Goal: Book appointment/travel/reservation

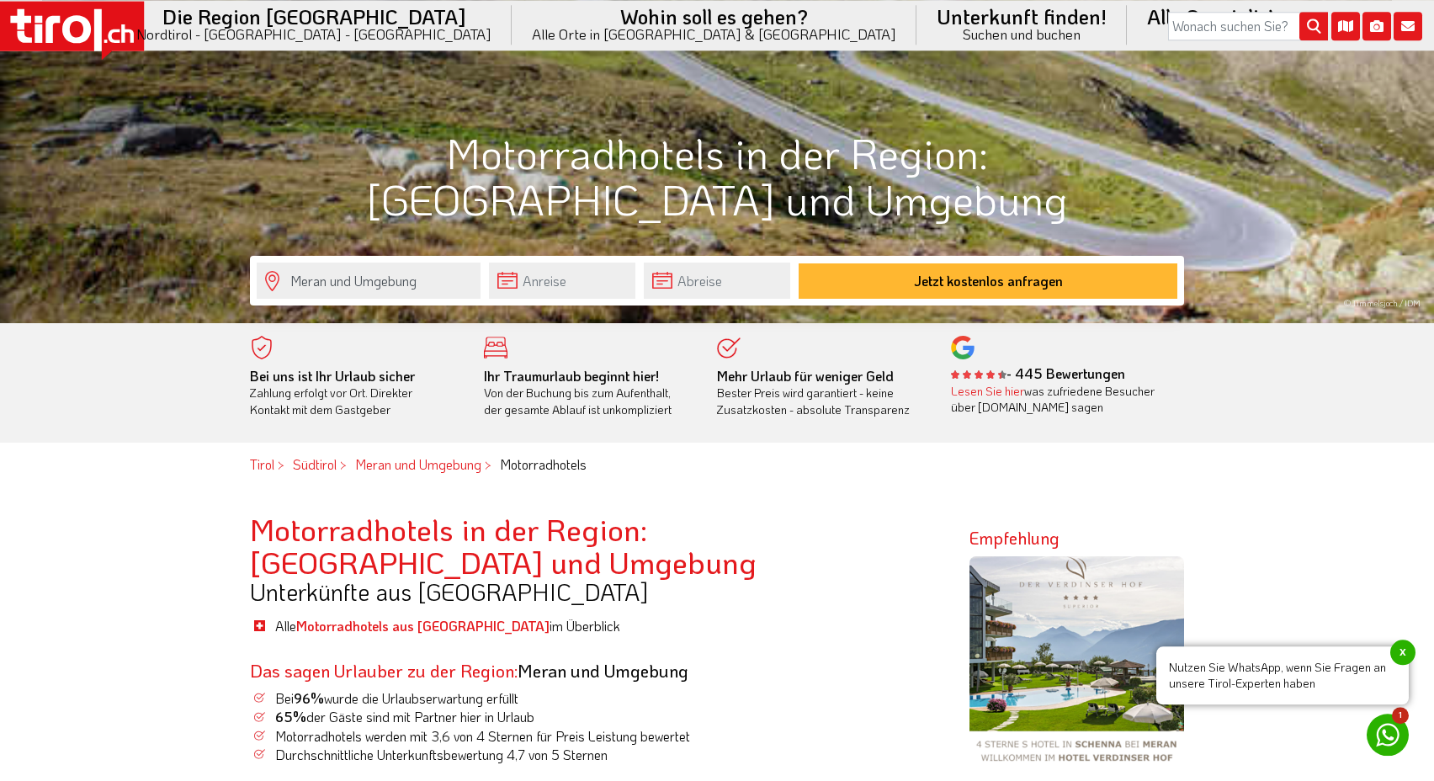
scroll to position [343, 0]
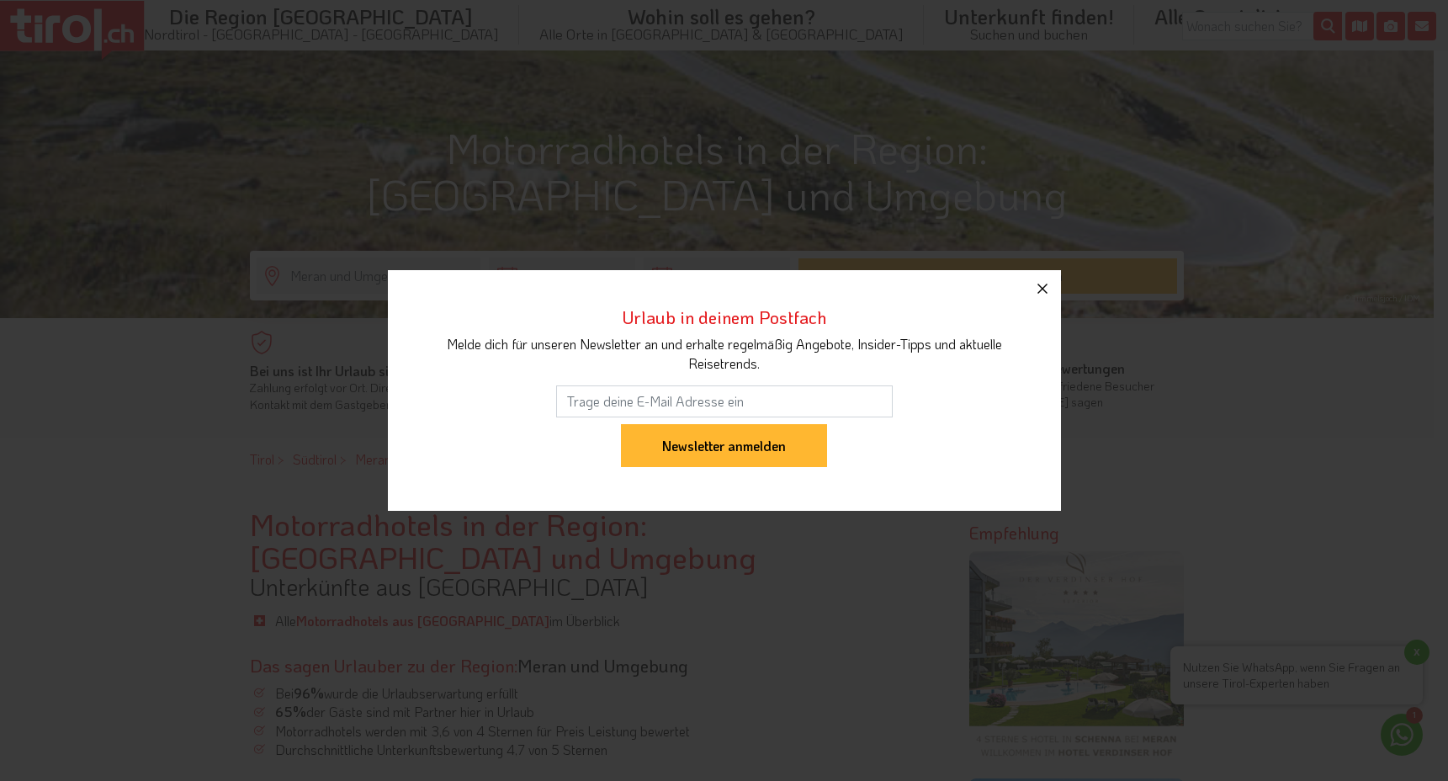
click at [1038, 287] on icon "button" at bounding box center [1043, 289] width 20 height 20
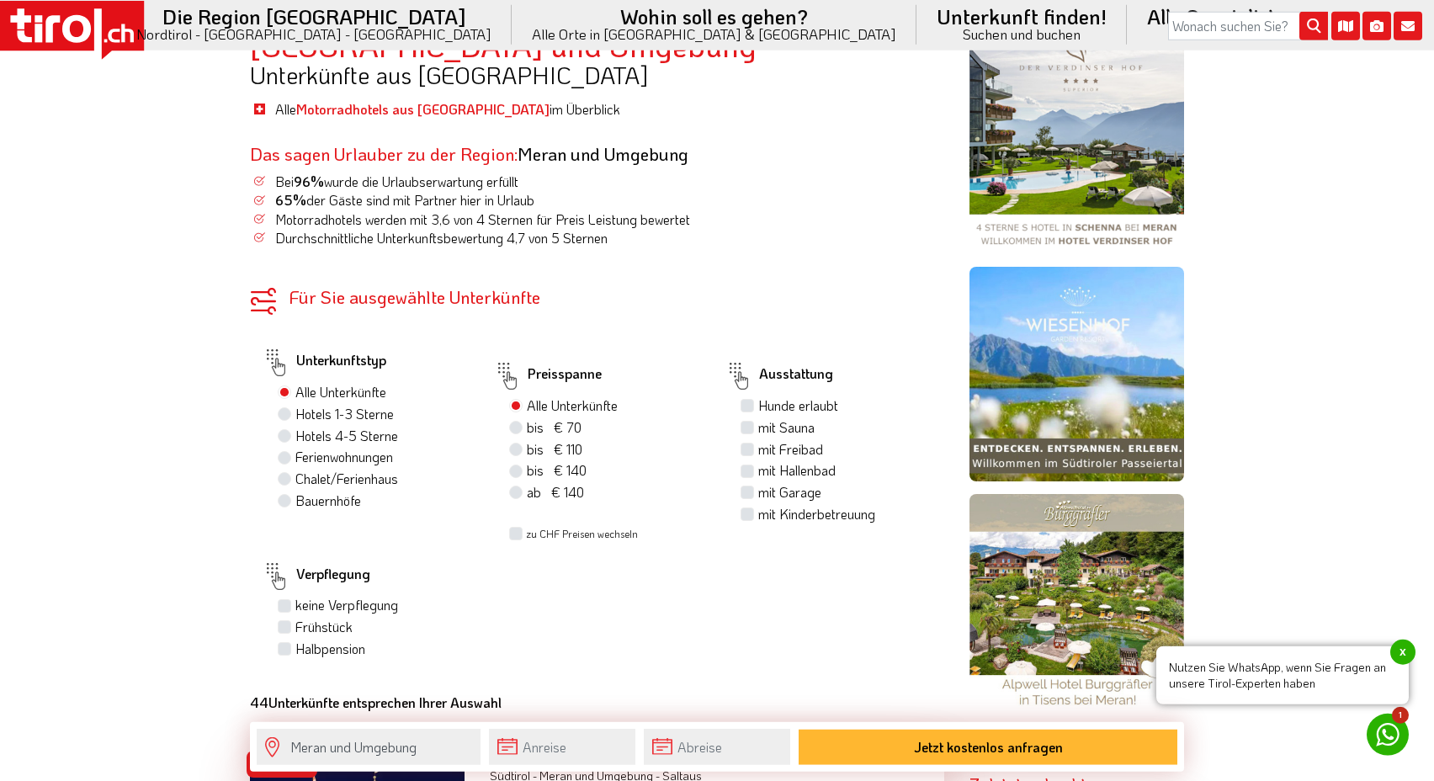
scroll to position [858, 0]
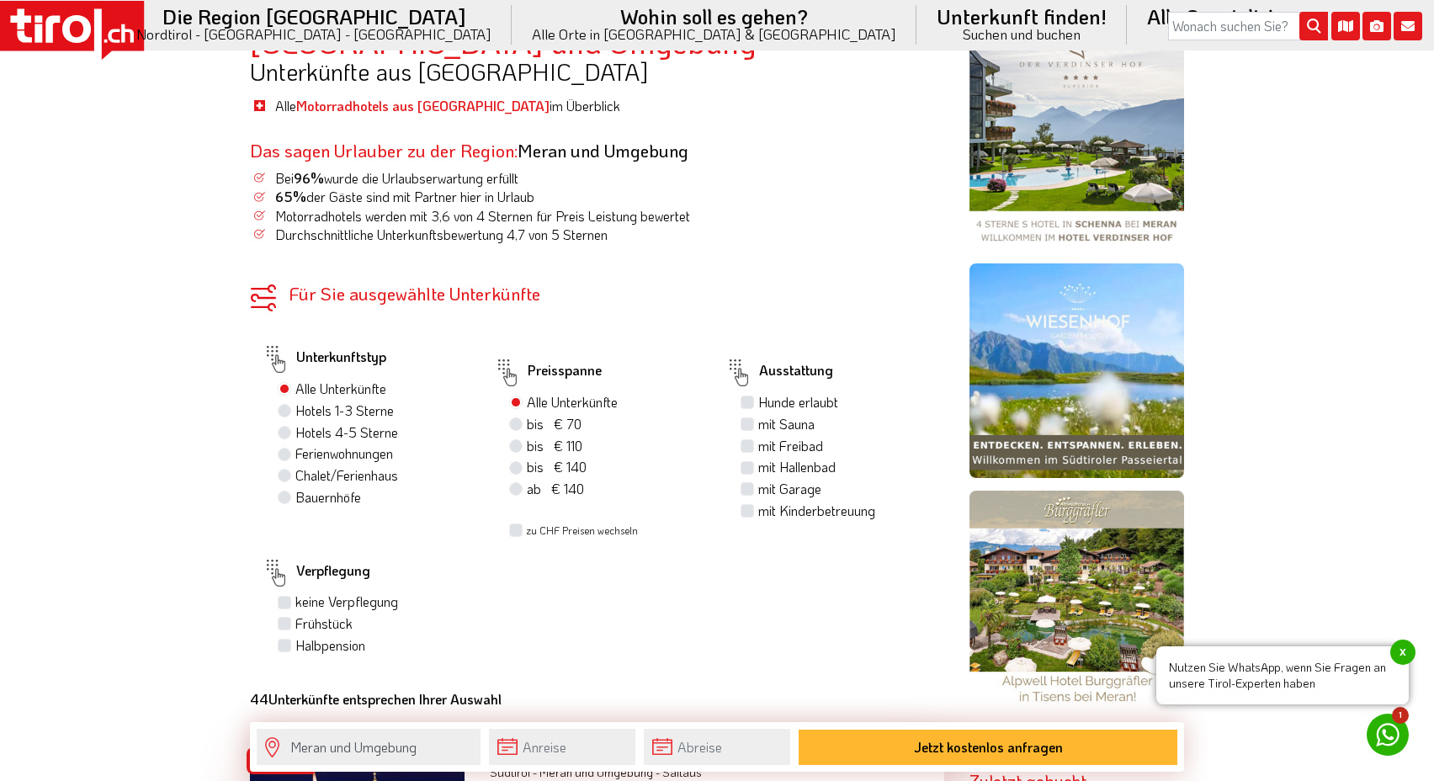
click at [295, 438] on label "Hotels 4-5 Sterne" at bounding box center [346, 432] width 103 height 19
click at [284, 438] on input "Hotels 4-5 Sterne" at bounding box center [286, 432] width 11 height 11
radio input "true"
click at [758, 491] on label "mit Garage" at bounding box center [789, 489] width 63 height 19
click at [744, 491] on input "mit Garage" at bounding box center [749, 488] width 11 height 11
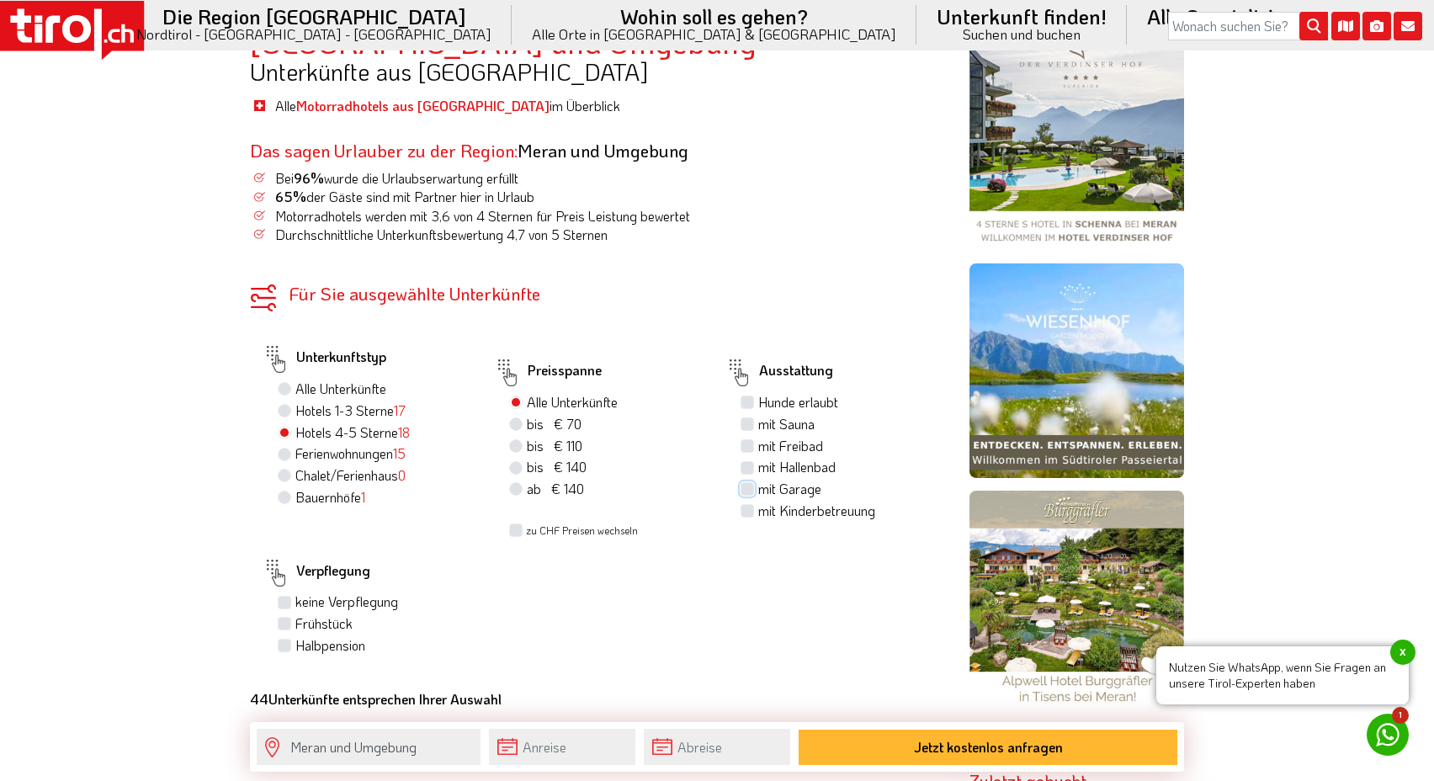
checkbox input "true"
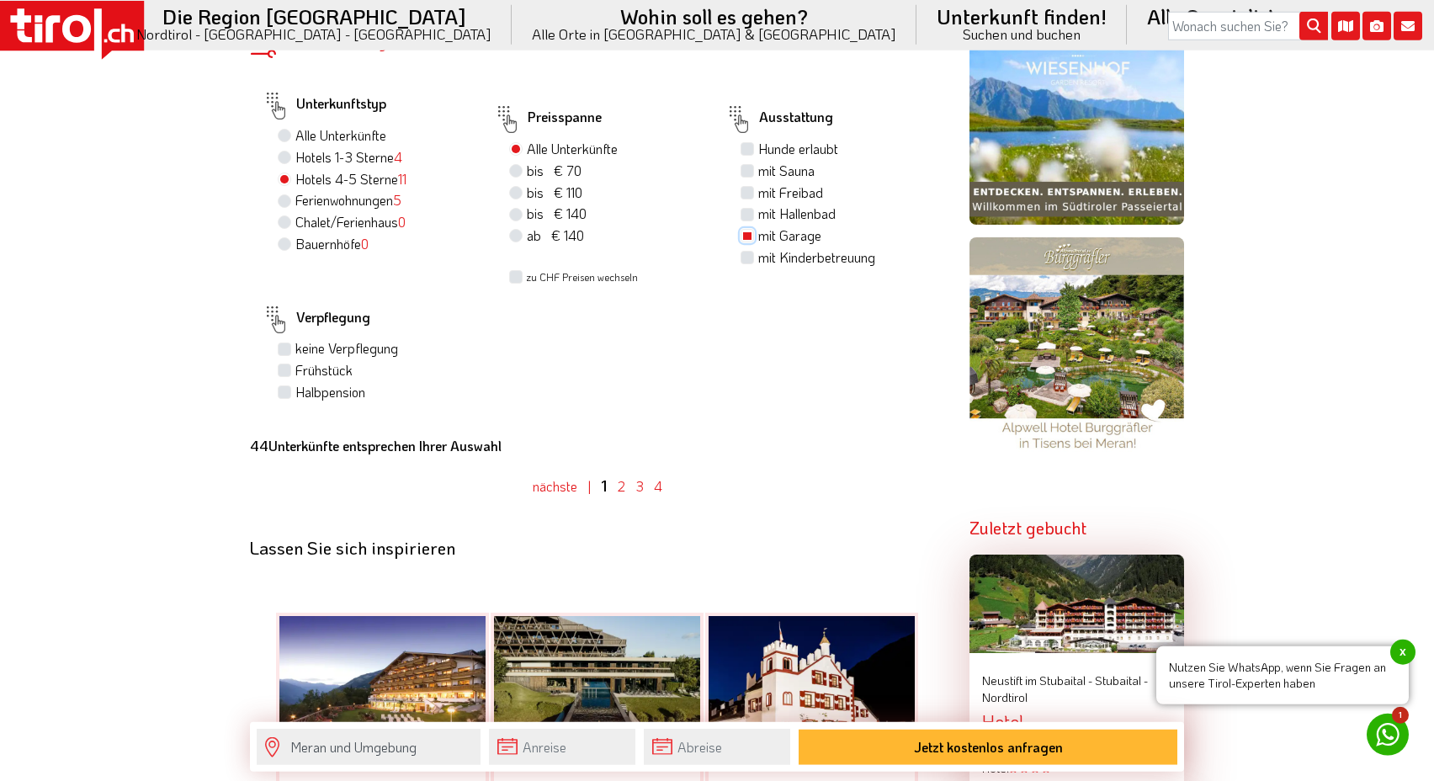
scroll to position [1116, 0]
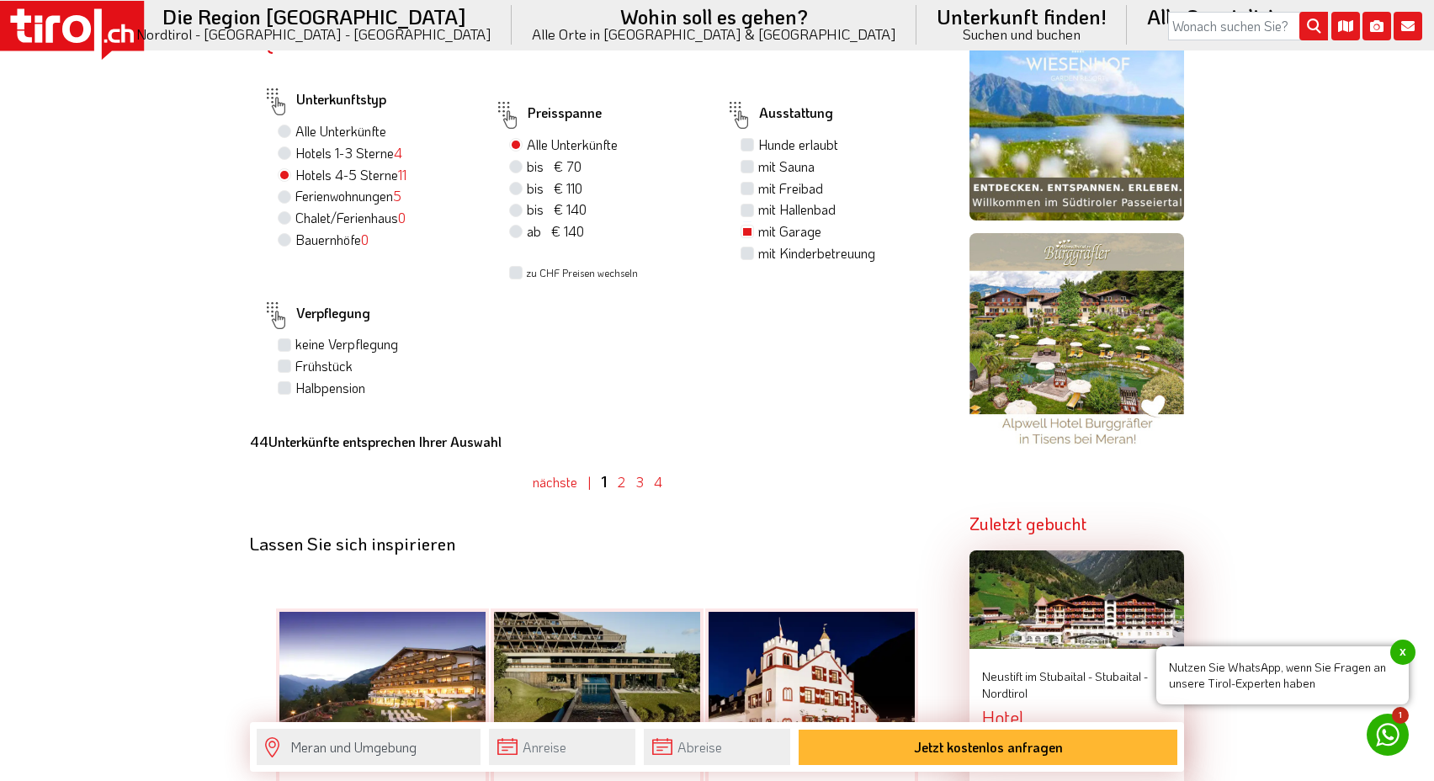
click at [328, 378] on div "Frühstück" at bounding box center [373, 367] width 191 height 22
click at [295, 375] on label "Frühstück" at bounding box center [323, 366] width 57 height 19
click at [289, 371] on input "Frühstück" at bounding box center [286, 365] width 11 height 11
checkbox input "true"
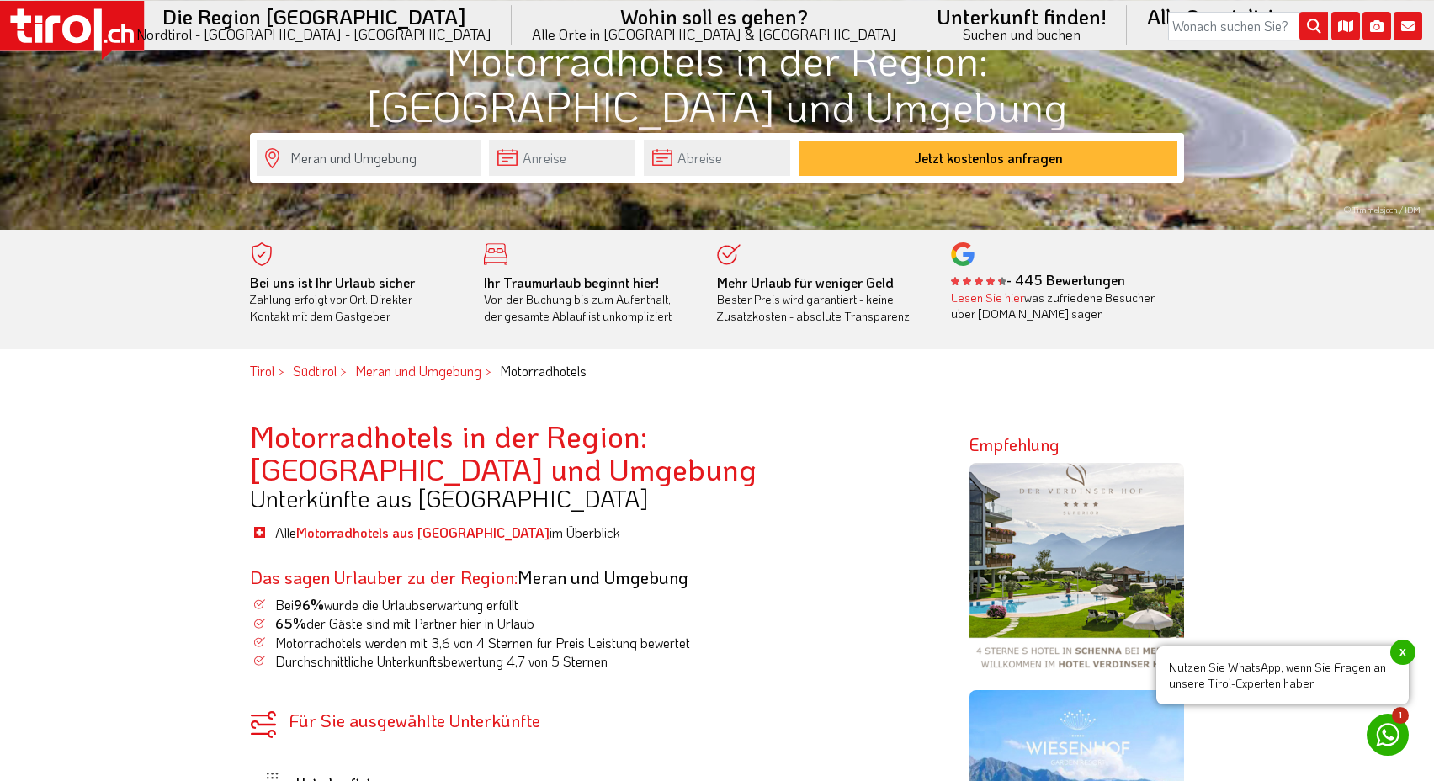
scroll to position [429, 0]
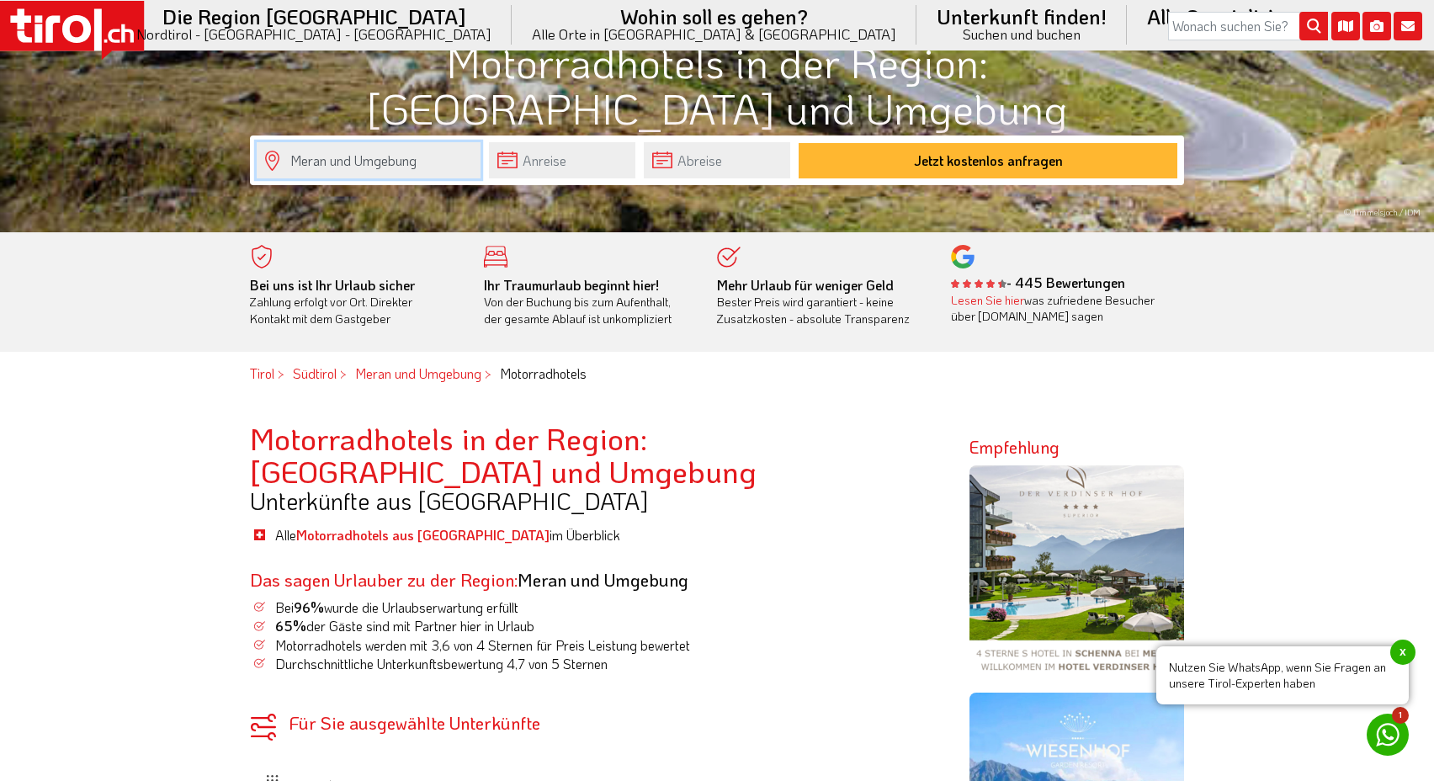
click at [366, 172] on input "Meran und Umgebung" at bounding box center [369, 160] width 224 height 36
drag, startPoint x: 438, startPoint y: 162, endPoint x: 332, endPoint y: 166, distance: 106.9
click at [332, 166] on input "Meran und Umgebung" at bounding box center [369, 160] width 224 height 36
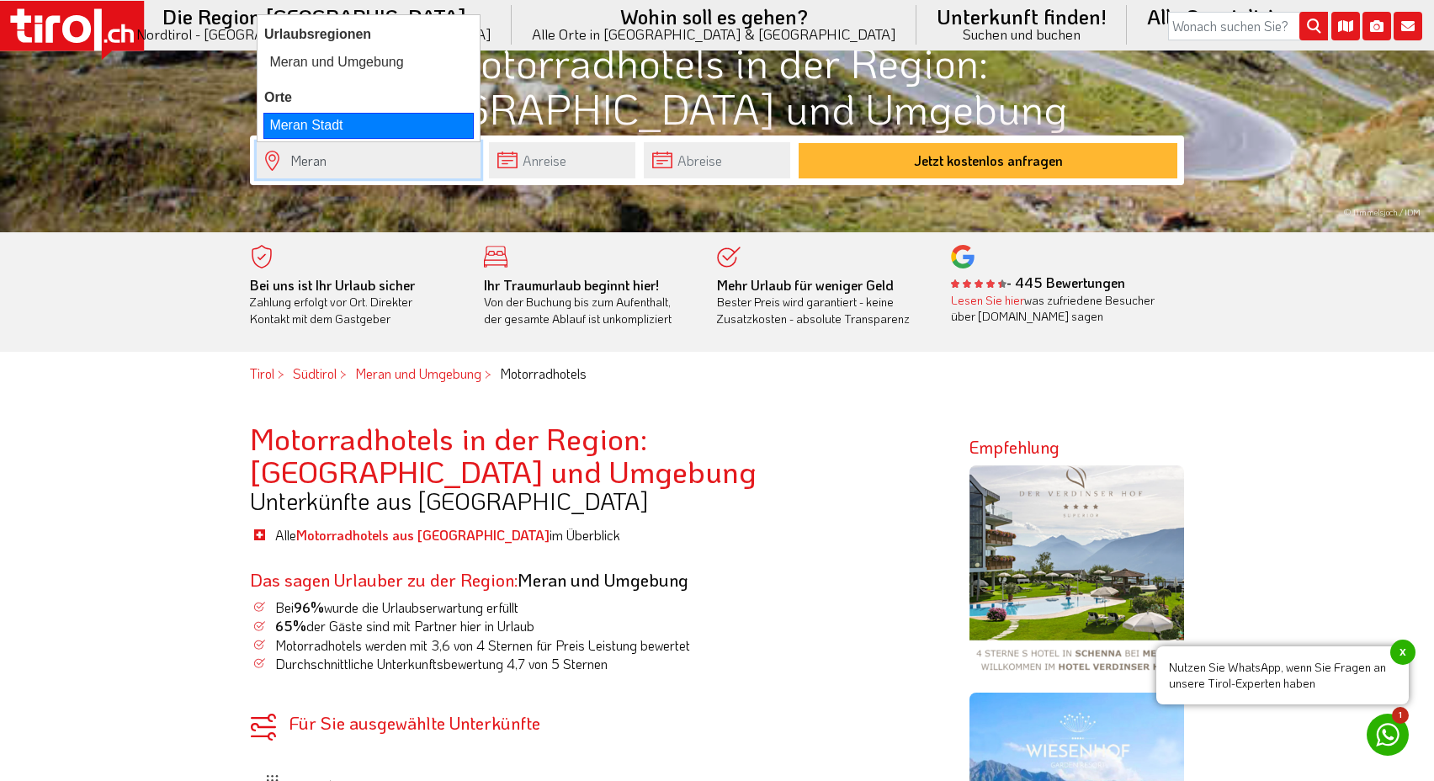
click at [380, 125] on div "Meran Stadt" at bounding box center [368, 125] width 210 height 25
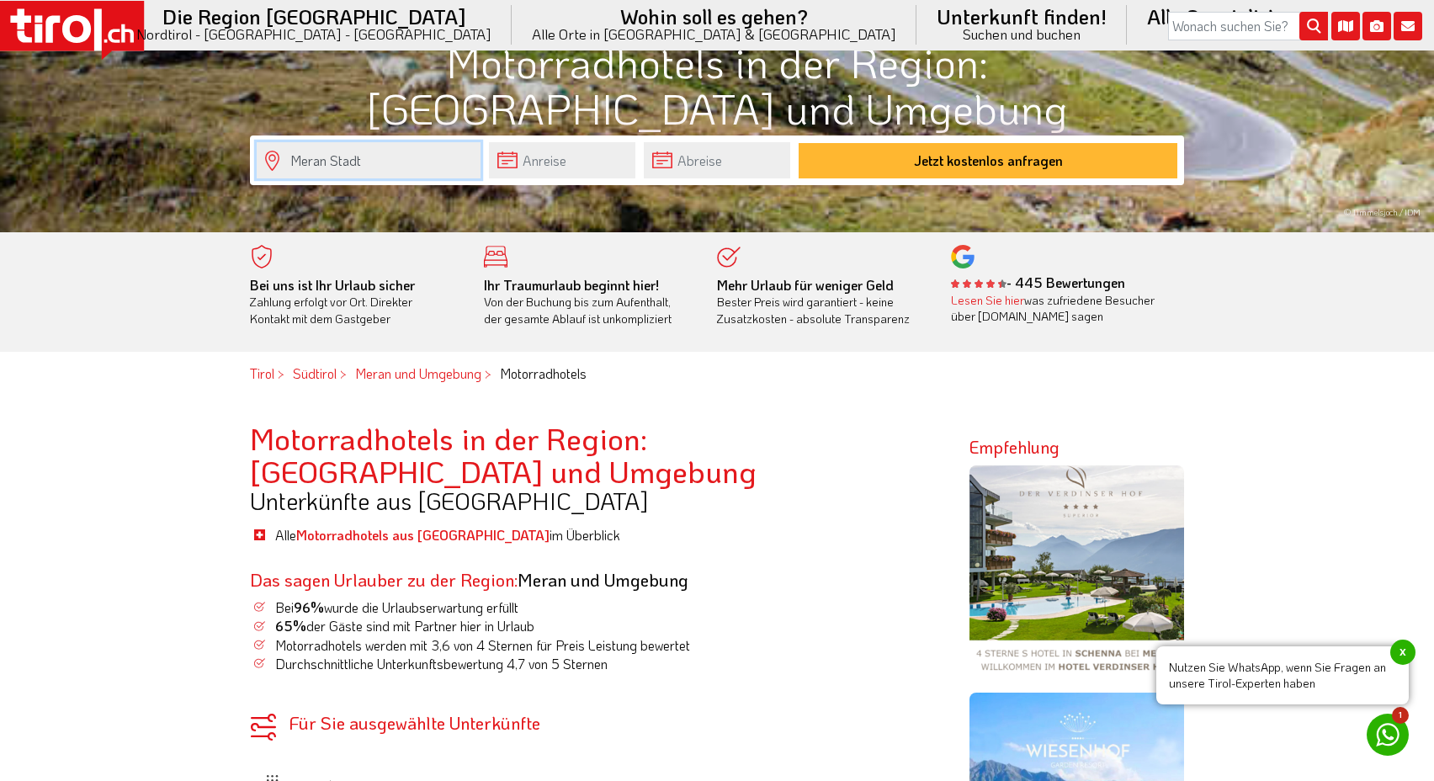
type input "Meran Stadt"
click at [561, 159] on input "text" at bounding box center [562, 160] width 146 height 36
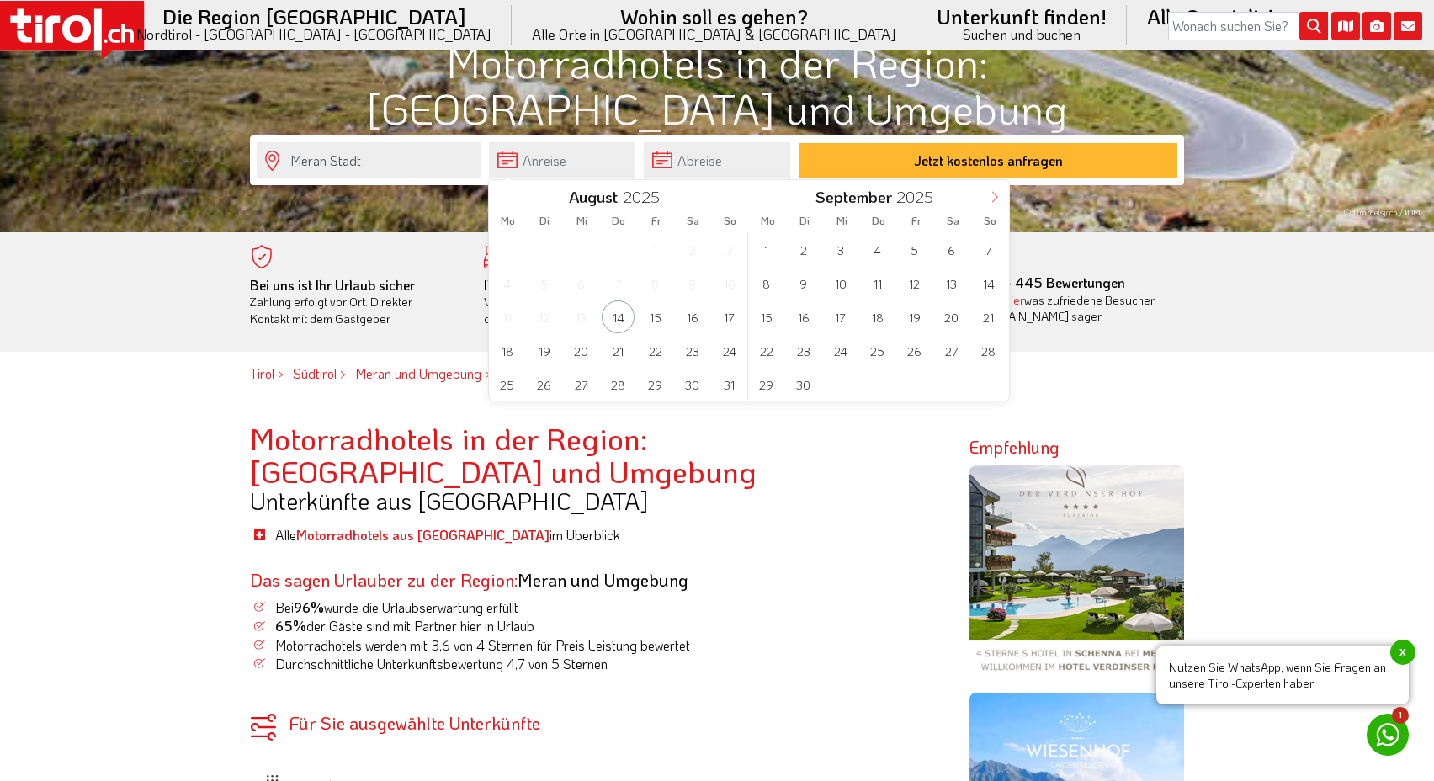
click at [991, 198] on icon at bounding box center [995, 197] width 12 height 12
click at [882, 319] on span "16" at bounding box center [877, 316] width 33 height 33
click at [682, 319] on span "18" at bounding box center [692, 316] width 33 height 33
type input "[DATE]"
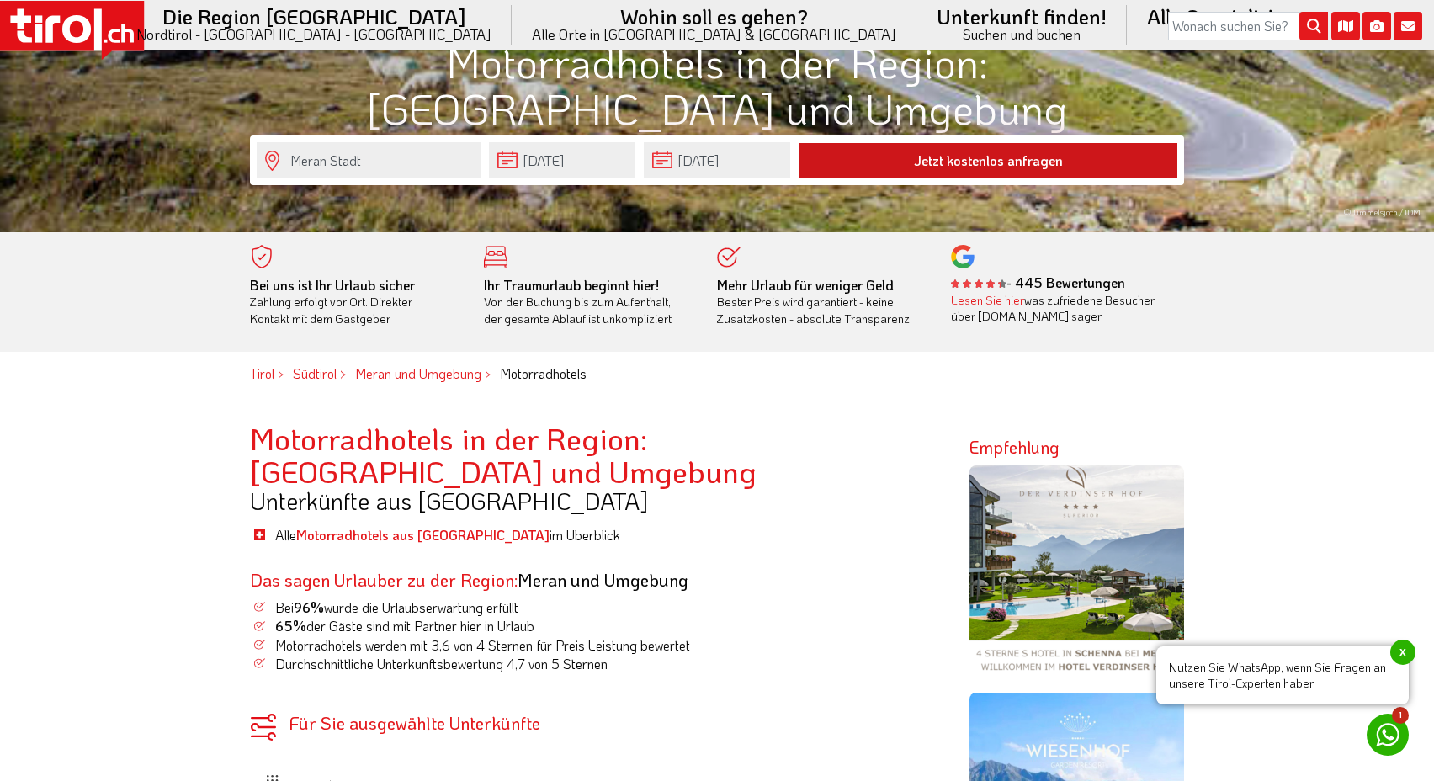
click at [930, 161] on button "Jetzt kostenlos anfragen" at bounding box center [988, 160] width 379 height 35
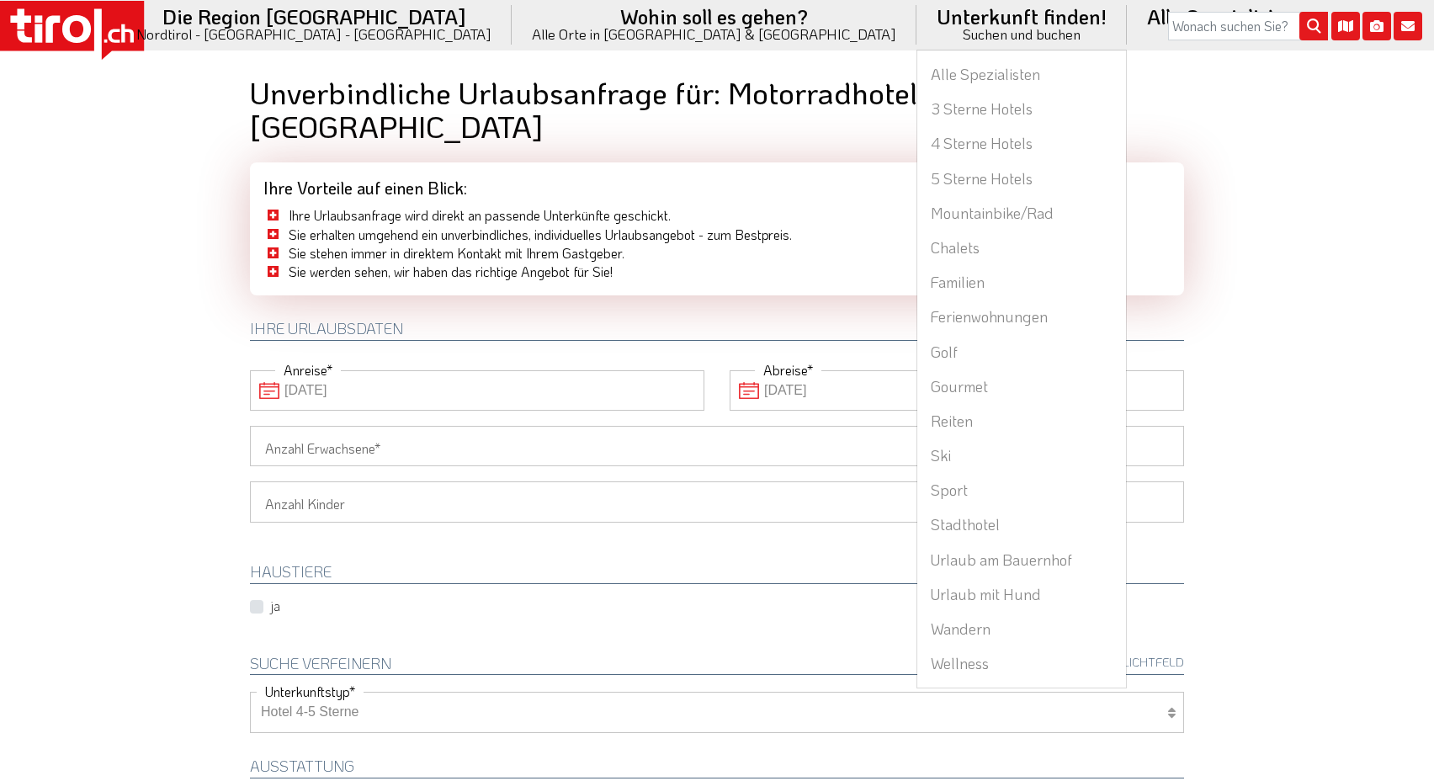
click at [916, 30] on li "Unterkunft finden! Suchen und buchen Alle Spezialisten 3 Sterne Hotels 4 Sterne…" at bounding box center [1021, 25] width 210 height 50
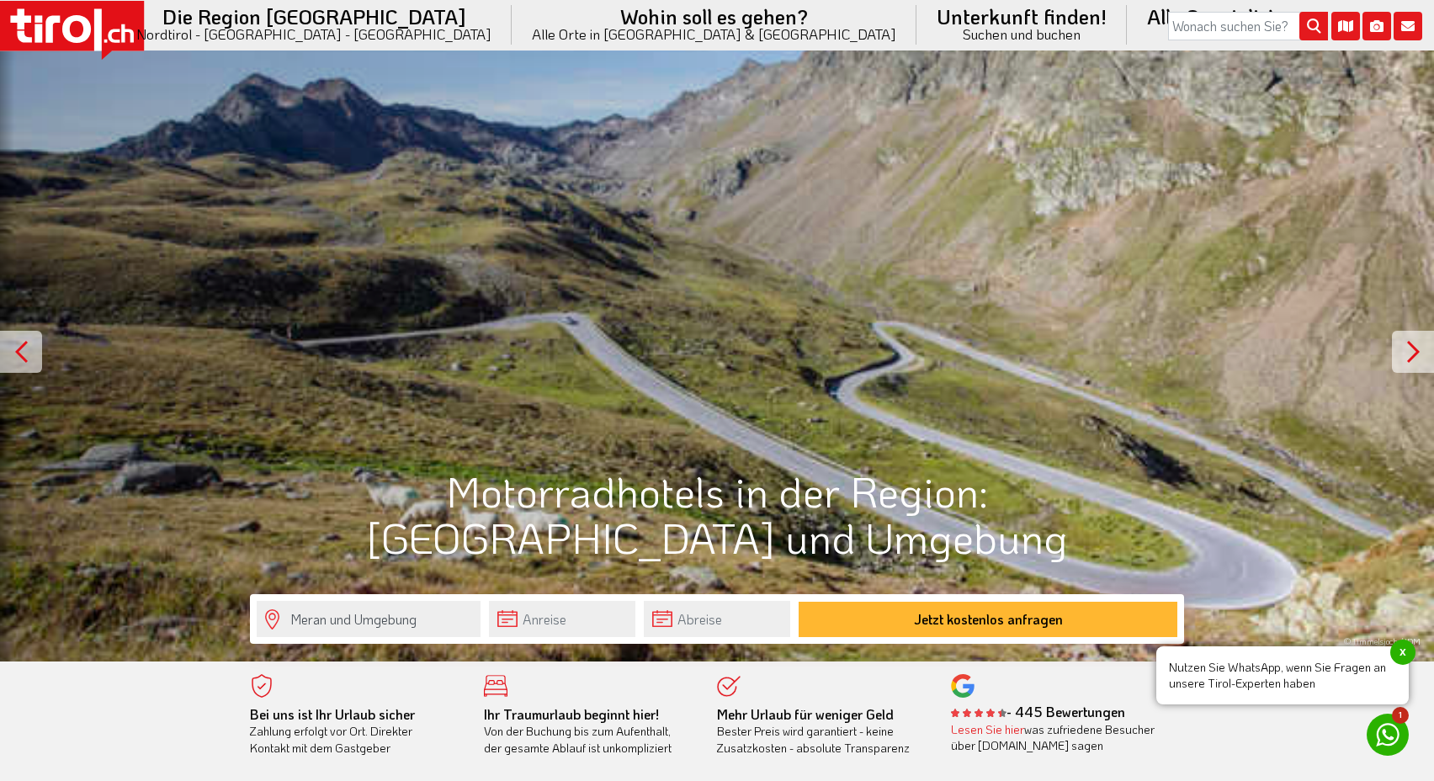
scroll to position [429, 0]
